Goal: Task Accomplishment & Management: Use online tool/utility

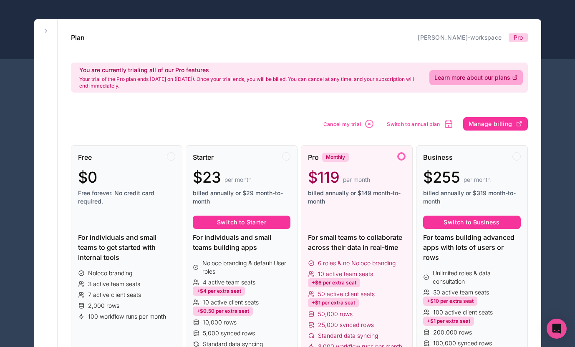
scroll to position [31, 0]
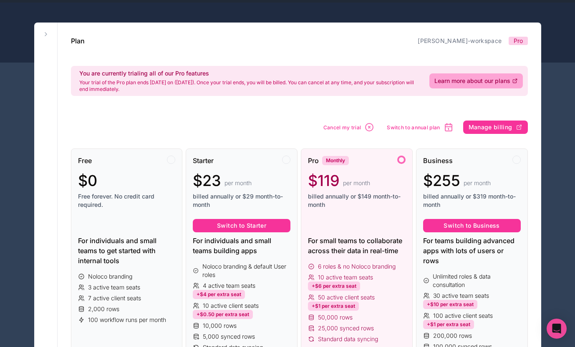
click at [555, 20] on div at bounding box center [287, 33] width 575 height 60
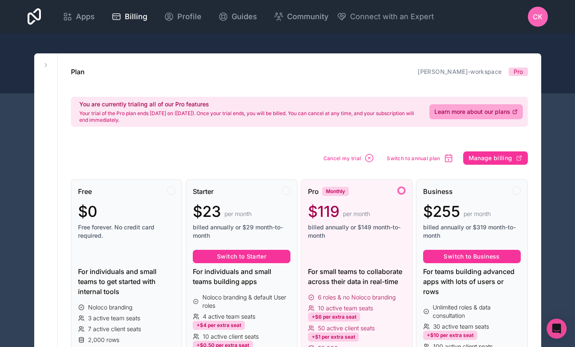
click at [72, 19] on icon at bounding box center [68, 17] width 10 height 10
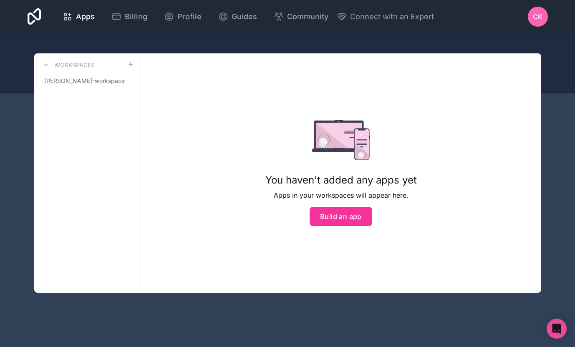
click at [339, 219] on button "Build an app" at bounding box center [341, 216] width 63 height 19
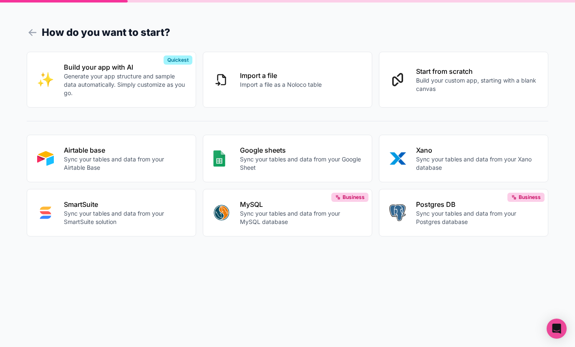
click at [142, 165] on p "Sync your tables and data from your Airtable Base" at bounding box center [125, 163] width 122 height 17
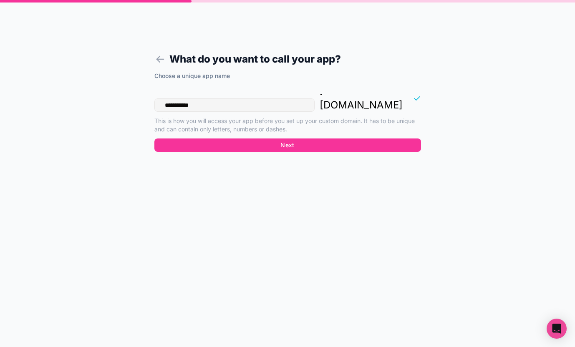
drag, startPoint x: 253, startPoint y: 92, endPoint x: 146, endPoint y: 92, distance: 107.6
click at [146, 92] on form "**********" at bounding box center [288, 183] width 320 height 327
click at [238, 98] on input "**********" at bounding box center [234, 104] width 160 height 13
click at [264, 139] on button "Next" at bounding box center [287, 145] width 267 height 13
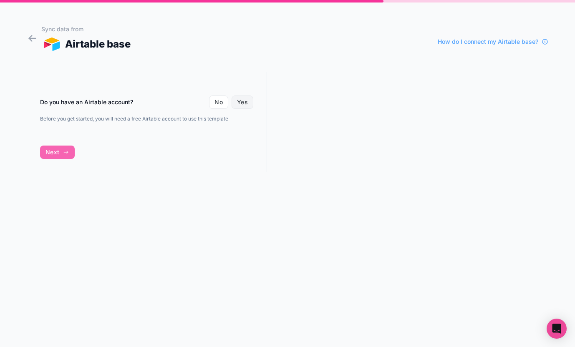
click at [237, 101] on button "Yes" at bounding box center [243, 102] width 22 height 13
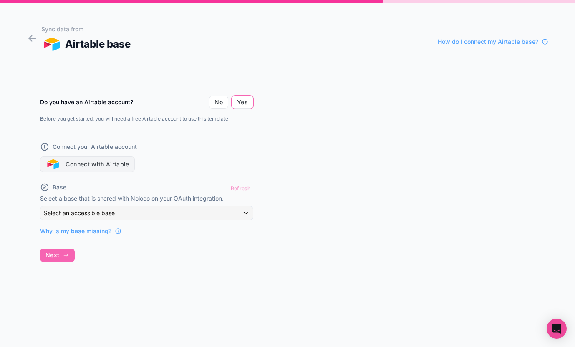
click at [110, 168] on button "Connect with Airtable" at bounding box center [87, 164] width 95 height 16
click at [158, 236] on div "Do you have an Airtable account? No Yes Before you get started, you will need a…" at bounding box center [147, 181] width 240 height 219
click at [109, 159] on button "Connect with Airtable" at bounding box center [87, 164] width 95 height 16
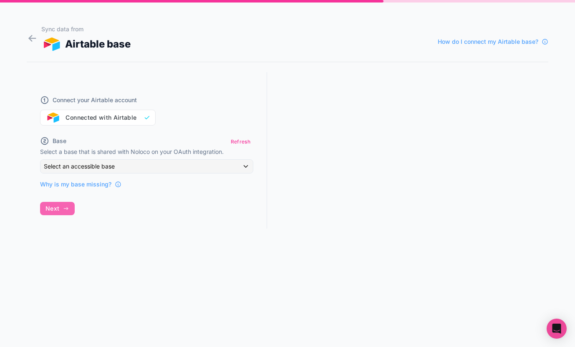
click at [60, 208] on div "Connect your Airtable account Connected with Airtable Base Refresh Select a bas…" at bounding box center [147, 158] width 240 height 172
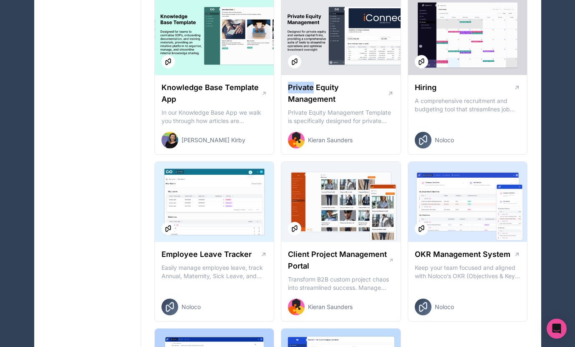
scroll to position [1011, 0]
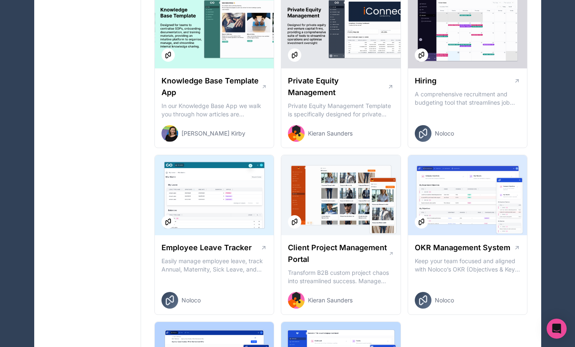
click at [447, 266] on p "Keep your team focused and aligned with Noloco’s OKR (Objectives & Key Results)…" at bounding box center [468, 265] width 106 height 17
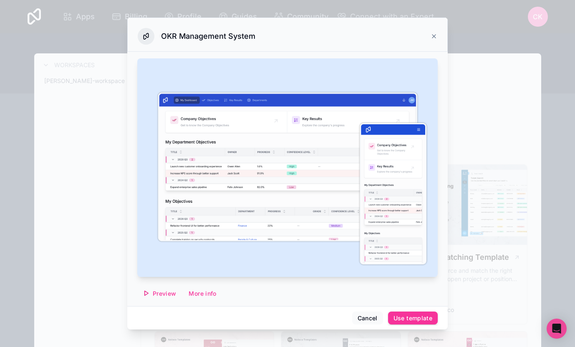
click at [436, 36] on icon at bounding box center [434, 36] width 7 height 7
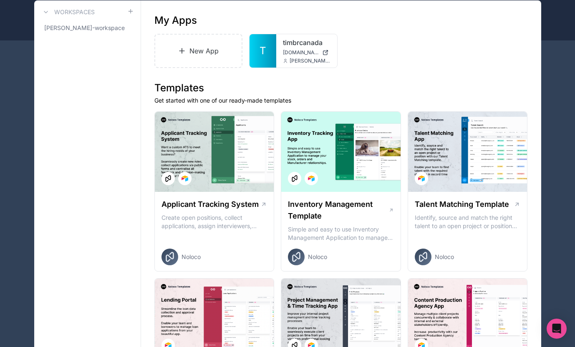
scroll to position [58, 0]
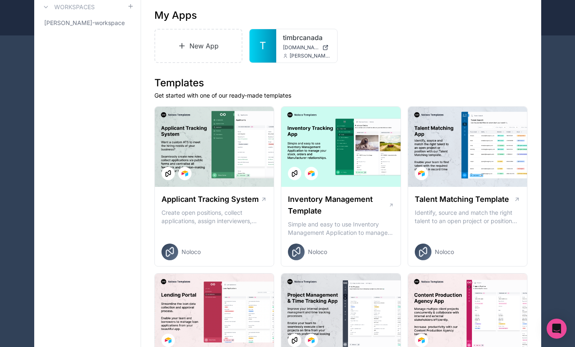
click at [287, 47] on span "[DOMAIN_NAME]" at bounding box center [301, 47] width 36 height 7
click at [285, 53] on div "[PERSON_NAME][EMAIL_ADDRESS][DOMAIN_NAME]" at bounding box center [307, 56] width 48 height 7
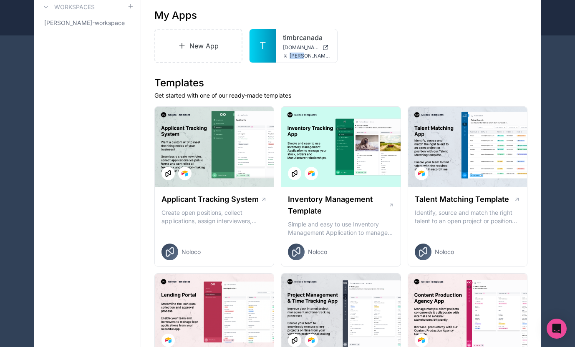
click at [308, 45] on span "[DOMAIN_NAME]" at bounding box center [301, 47] width 36 height 7
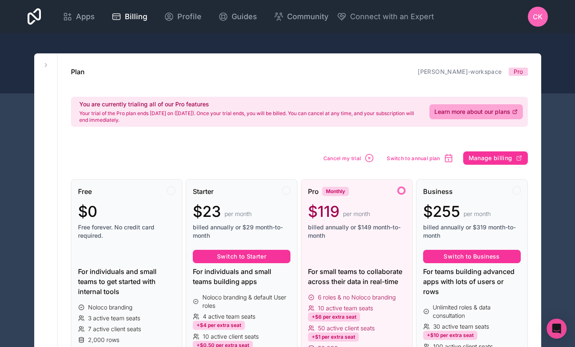
click at [564, 67] on div at bounding box center [287, 63] width 575 height 60
click at [82, 15] on span "Apps" at bounding box center [85, 17] width 19 height 12
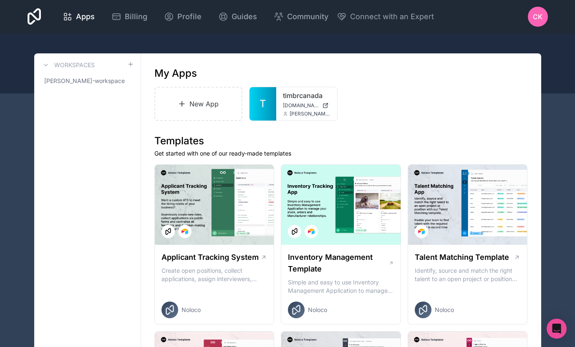
click at [212, 96] on link "New App" at bounding box center [198, 104] width 88 height 34
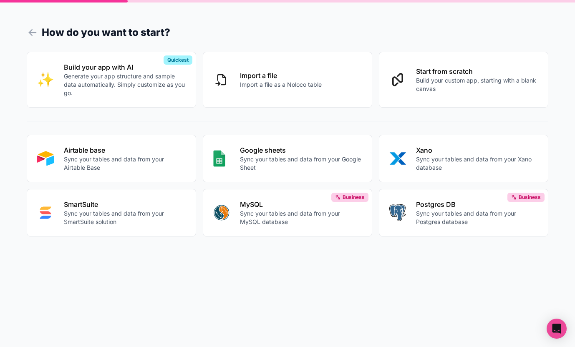
click at [25, 34] on div "How do you want to start? Build your app with AI Generate your app structure an…" at bounding box center [287, 173] width 575 height 347
click at [32, 34] on icon at bounding box center [33, 33] width 12 height 12
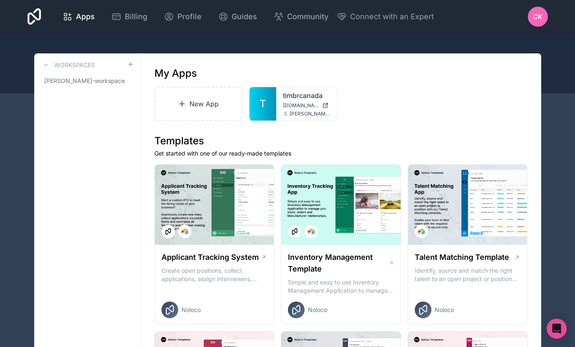
click at [128, 18] on span "Billing" at bounding box center [136, 17] width 23 height 12
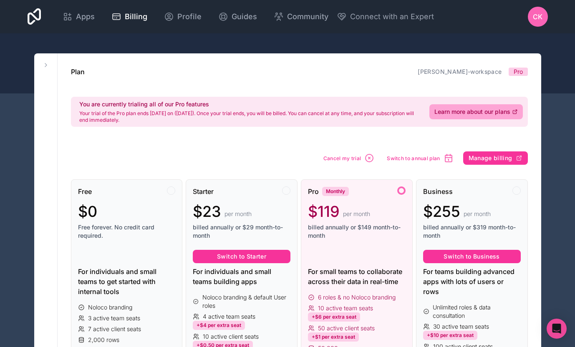
click at [250, 18] on span "Guides" at bounding box center [244, 17] width 25 height 12
click at [83, 16] on span "Apps" at bounding box center [85, 17] width 19 height 12
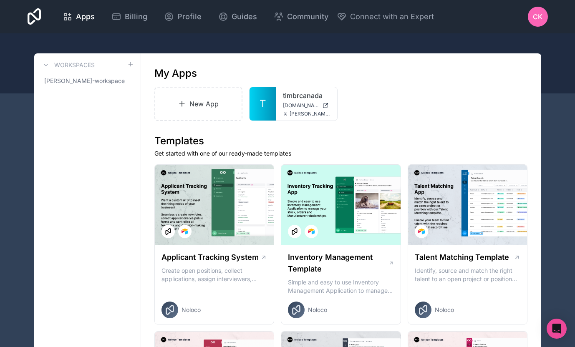
click at [295, 97] on link "timbrcanada" at bounding box center [307, 96] width 48 height 10
